Goal: Find specific page/section: Find specific page/section

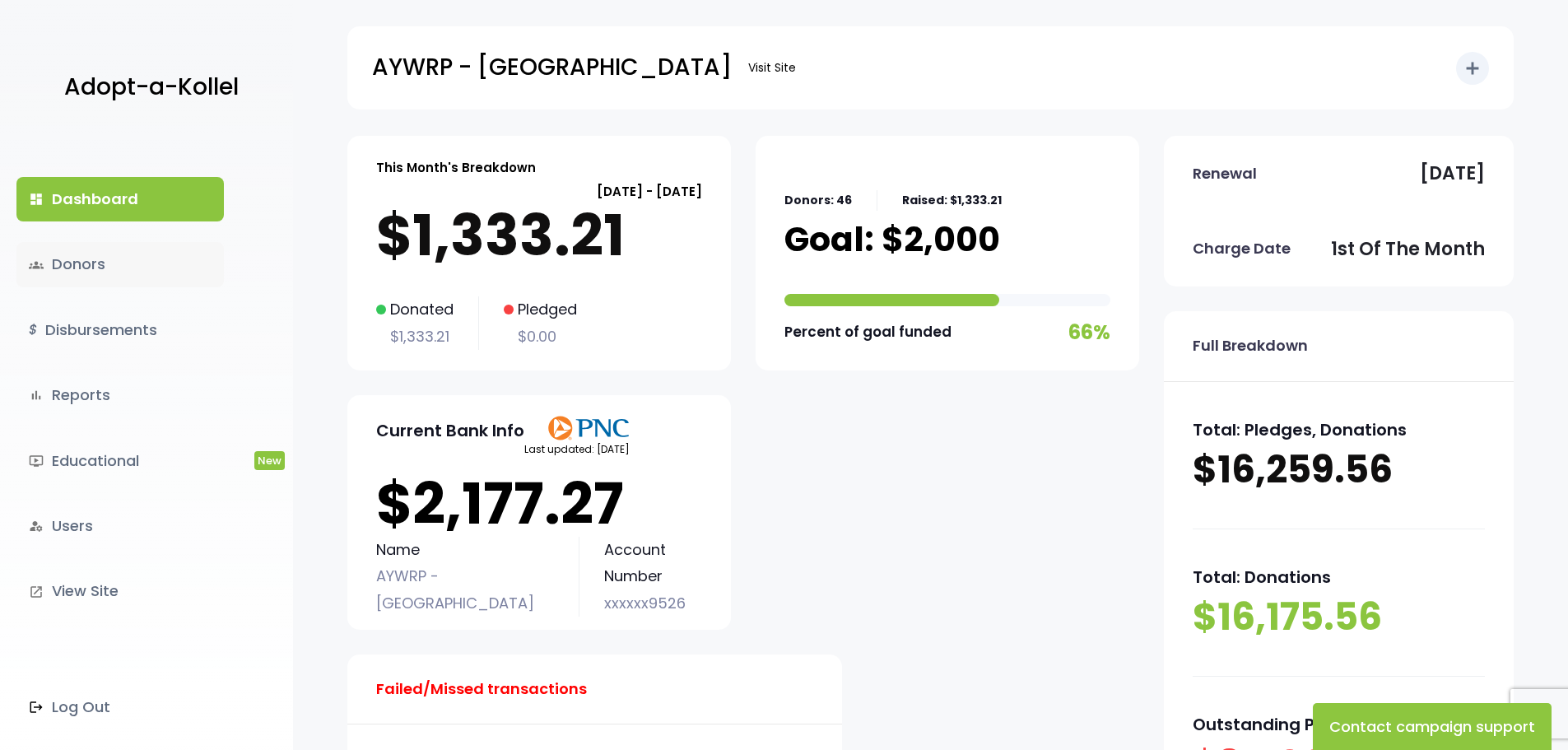
click at [70, 258] on link "groups Donors" at bounding box center [120, 264] width 208 height 44
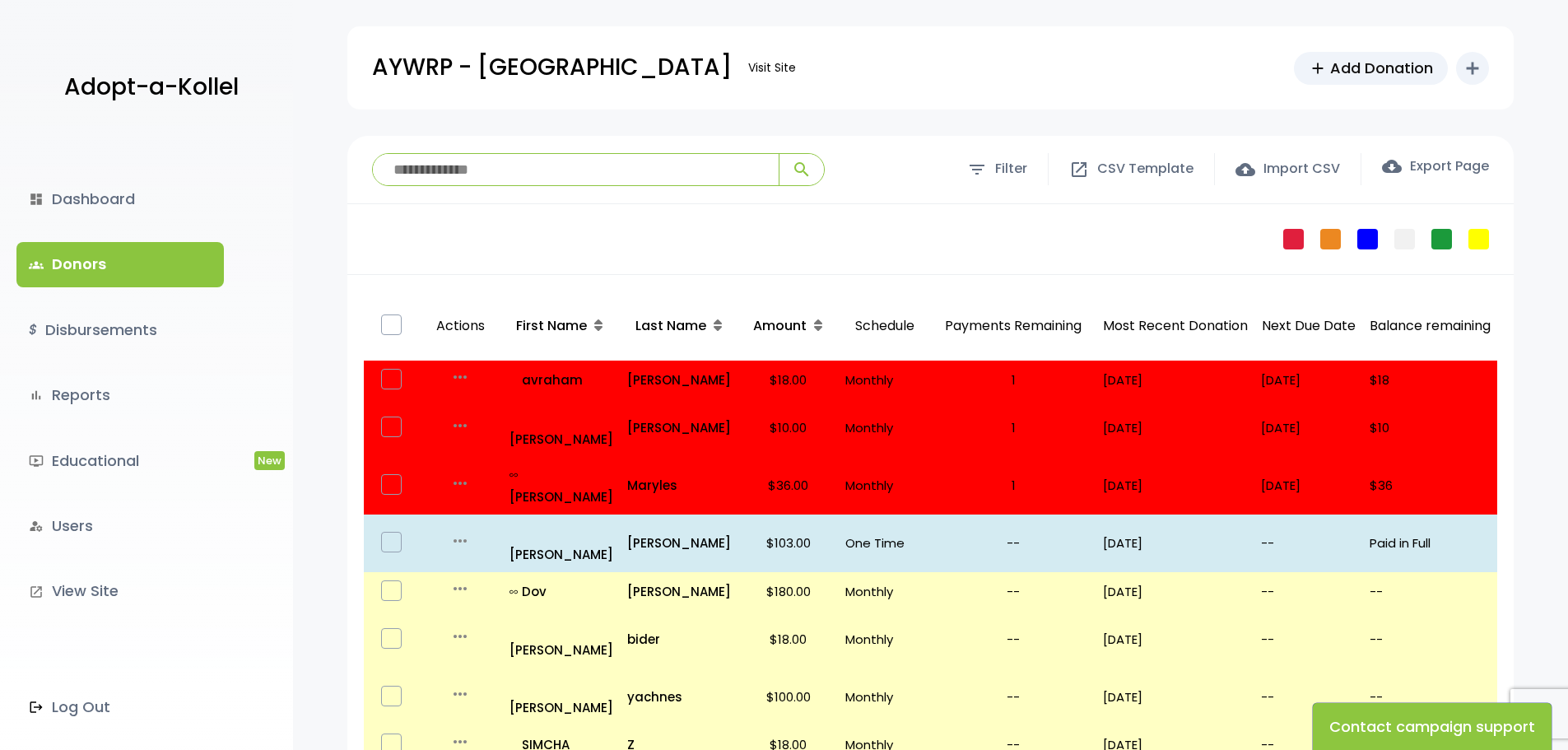
click at [1321, 728] on button "Contact campaign support" at bounding box center [1432, 727] width 239 height 47
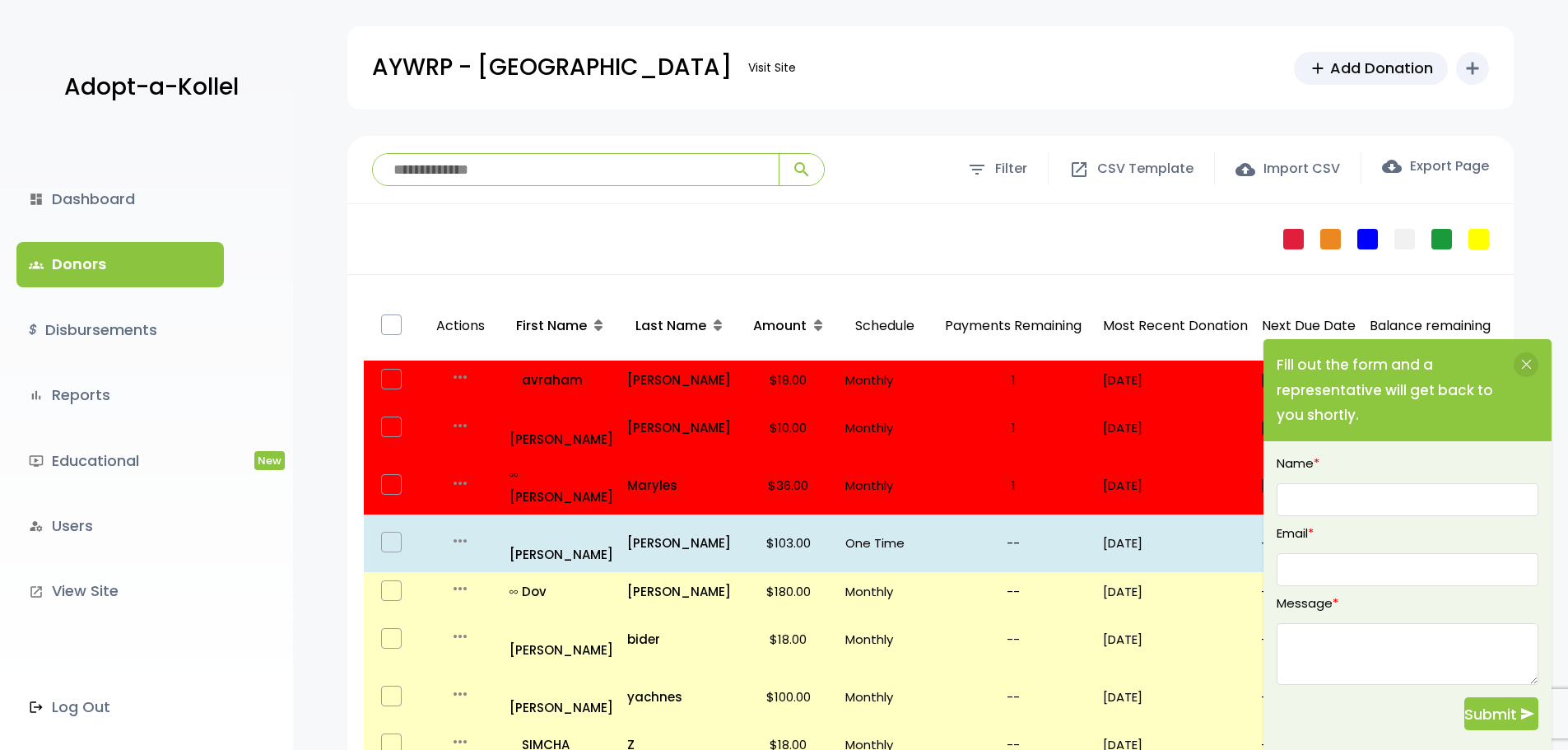
click at [1525, 363] on icon at bounding box center [1526, 364] width 13 height 19
